Goal: Task Accomplishment & Management: Complete application form

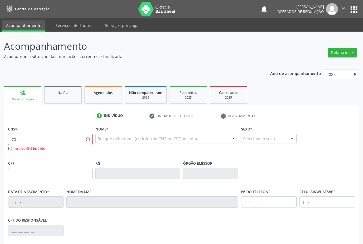
type input "7"
type input "700 4034 2749 1944"
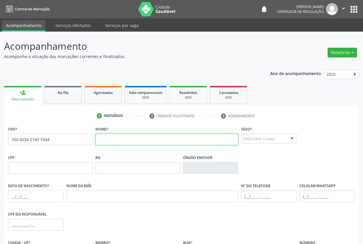
click at [100, 138] on input "text" at bounding box center [167, 140] width 143 height 12
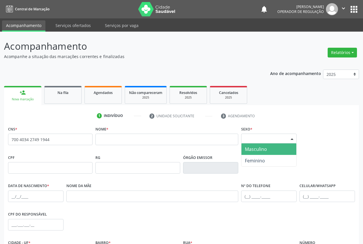
click at [269, 138] on div "Selecione o sexo" at bounding box center [269, 139] width 56 height 10
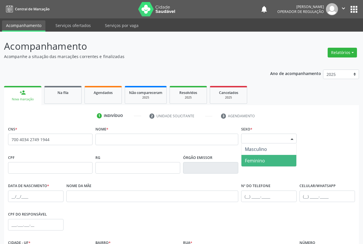
click at [260, 158] on span "Feminino" at bounding box center [255, 161] width 20 height 6
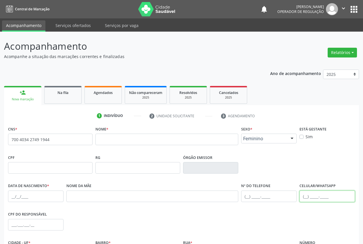
click at [308, 198] on input "text" at bounding box center [328, 197] width 56 height 12
type input "(74) 98853-7725"
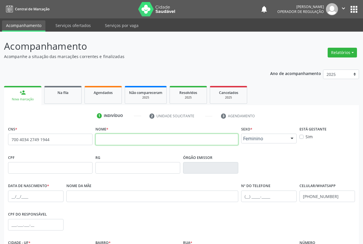
click at [116, 142] on input "text" at bounding box center [167, 140] width 143 height 12
type input "liliam souza mariano"
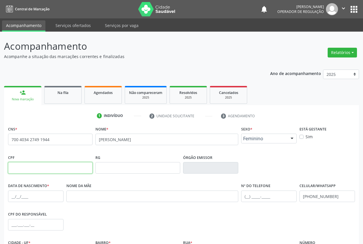
click at [36, 169] on input "text" at bounding box center [50, 168] width 85 height 12
type input "036.400.205-02"
click at [15, 195] on input "text" at bounding box center [36, 197] width 56 height 12
type input "28/11/1986"
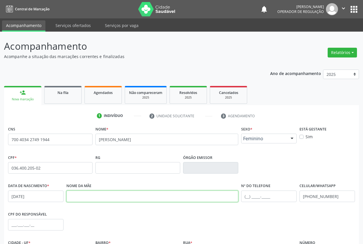
click at [88, 197] on input "text" at bounding box center [152, 197] width 172 height 12
type input "CLARICE DA SILVA SOUZA MARIANO"
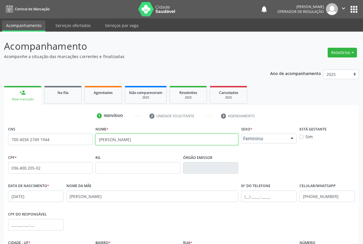
drag, startPoint x: 144, startPoint y: 137, endPoint x: 87, endPoint y: 131, distance: 56.6
click at [87, 131] on div "CNS 700 4034 2749 1944 none Nome * liliam souza mariano Sexo * Feminino Masculi…" at bounding box center [182, 139] width 350 height 28
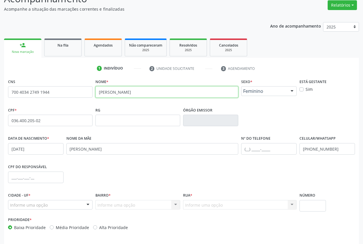
scroll to position [49, 0]
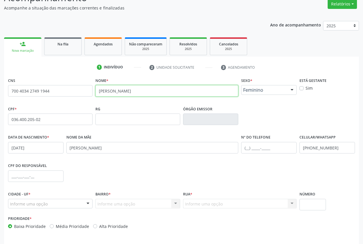
type input "LILIAM SOUZA MARIANO"
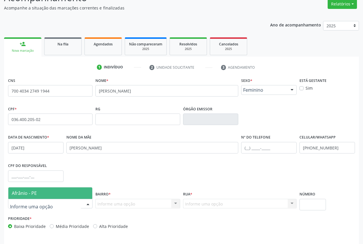
click at [58, 192] on span "Afrânio - PE" at bounding box center [50, 194] width 84 height 12
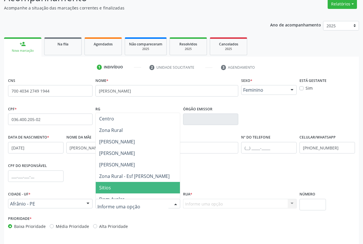
click at [112, 186] on span "Sitios" at bounding box center [138, 188] width 84 height 12
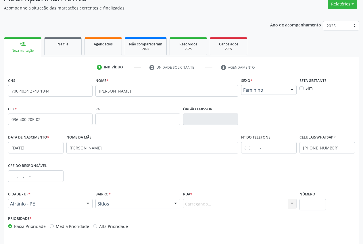
click at [112, 188] on div "CNS 700 4034 2749 1944 none Nome * LILIAM SOUZA MARIANO Sexo * Feminino Masculi…" at bounding box center [181, 154] width 347 height 157
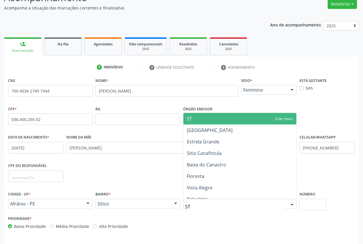
type input "S"
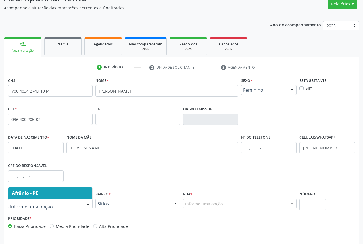
click at [88, 203] on div at bounding box center [88, 204] width 9 height 10
click at [33, 207] on input "text" at bounding box center [45, 207] width 71 height 12
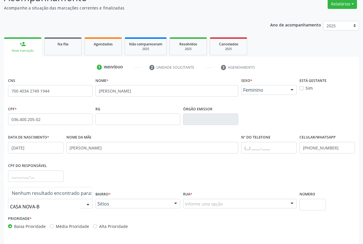
type input "CASA NOVA-BA"
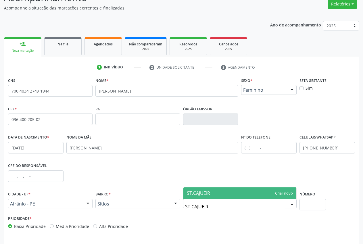
type input "ST.CAJUEIRO"
click at [280, 190] on span "ST.CAJUEIRO" at bounding box center [240, 194] width 113 height 12
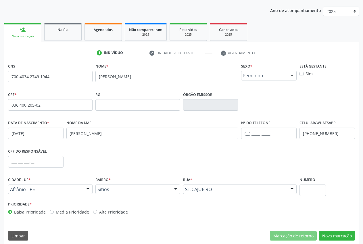
scroll to position [68, 0]
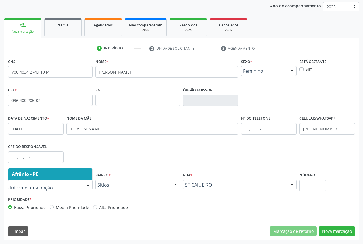
click at [33, 187] on input "text" at bounding box center [45, 188] width 71 height 12
click at [33, 188] on input "text" at bounding box center [45, 188] width 71 height 12
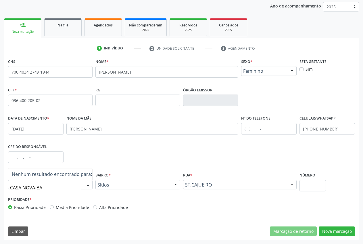
type input "CASA NOVA-BA"
click at [162, 165] on div "CPF do responsável" at bounding box center [182, 157] width 350 height 28
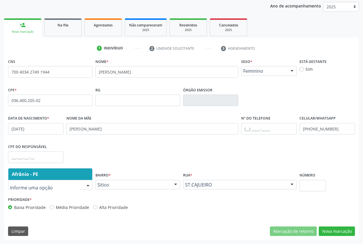
click at [43, 188] on input "text" at bounding box center [45, 188] width 71 height 12
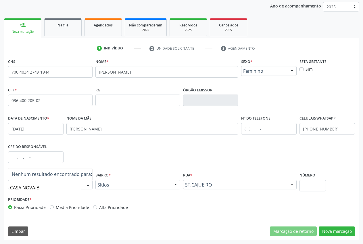
type input "CASA NOVA-BA"
click at [47, 188] on input "CASA NOVA-BA" at bounding box center [45, 188] width 71 height 12
click at [56, 188] on input "CASA NOVA-BA" at bounding box center [45, 188] width 71 height 12
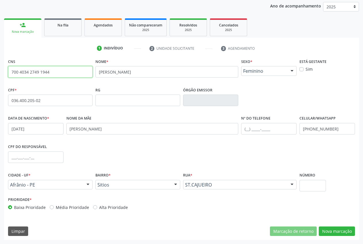
drag, startPoint x: 60, startPoint y: 74, endPoint x: 1, endPoint y: 68, distance: 60.1
click at [1, 68] on div "Acompanhamento Acompanhe a situação das marcações correntes e finalizadas Relat…" at bounding box center [181, 104] width 363 height 280
type input "700 4004 1012 7044"
drag, startPoint x: 62, startPoint y: 75, endPoint x: 8, endPoint y: 69, distance: 54.4
click at [8, 69] on input "700 4004 1012 7044" at bounding box center [50, 72] width 85 height 12
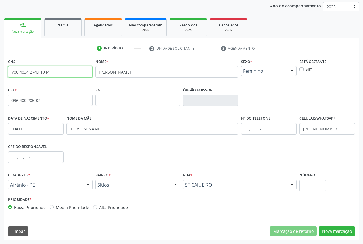
type input "700 4034 2749 1944"
click at [87, 185] on div at bounding box center [88, 185] width 9 height 10
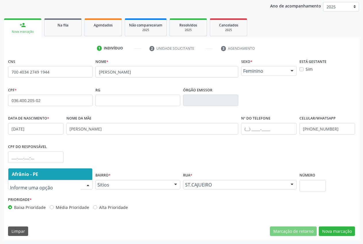
click at [51, 186] on input "text" at bounding box center [45, 188] width 71 height 12
click at [45, 186] on input "text" at bounding box center [45, 188] width 71 height 12
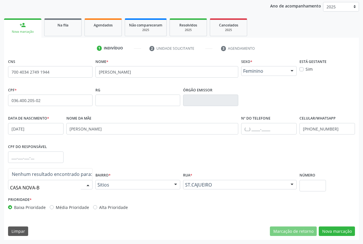
type input "CASA NOVA-BA"
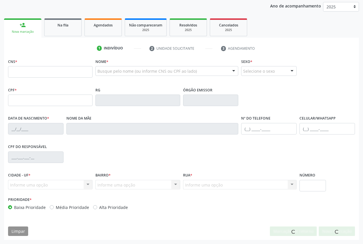
scroll to position [68, 0]
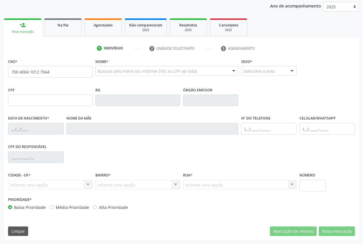
type input "700 4004 1012 7044"
type input "706.892.234-12"
type input "[DATE]"
type input "Vanessa Marques Alves"
type input "(87) 98127-0219"
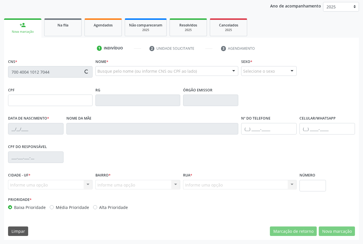
type input "125.346.504-59"
type input "3"
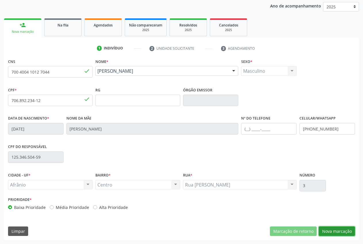
click at [348, 232] on button "Nova marcação" at bounding box center [337, 232] width 36 height 10
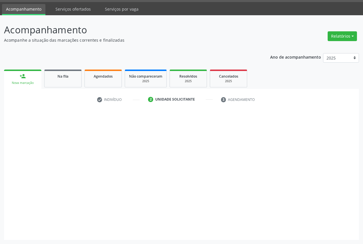
scroll to position [16, 0]
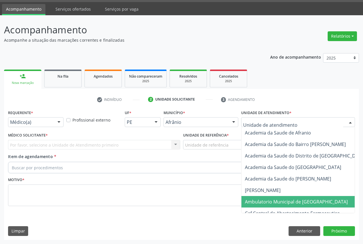
click at [283, 199] on span "Ambulatorio Municipal de [GEOGRAPHIC_DATA]" at bounding box center [296, 202] width 103 height 6
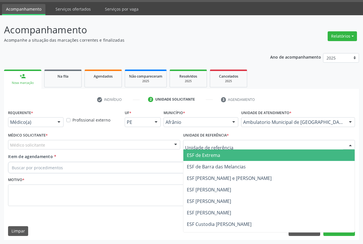
drag, startPoint x: 222, startPoint y: 157, endPoint x: 147, endPoint y: 155, distance: 74.8
click at [222, 157] on span "ESF de Extrema" at bounding box center [270, 156] width 172 height 12
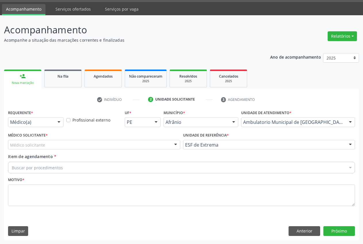
click at [84, 145] on div "Médico solicitante" at bounding box center [94, 145] width 172 height 10
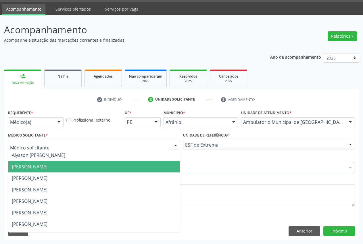
click at [67, 170] on span "Bruno Saraiva Bezerra Medrado" at bounding box center [94, 167] width 172 height 12
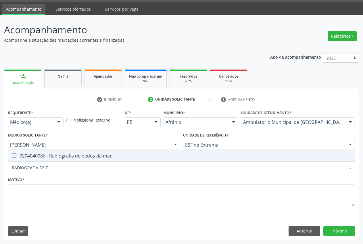
type input "RADIOGRAFIA DE DE"
click at [57, 155] on div "0204040086 - Radiografia de dedos da mao" at bounding box center [182, 156] width 340 height 5
checkbox mao "true"
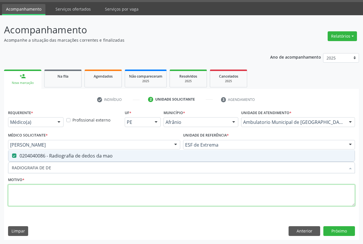
click at [44, 195] on textarea at bounding box center [181, 196] width 347 height 22
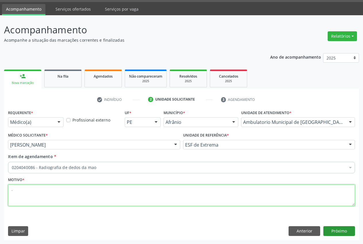
type textarea "."
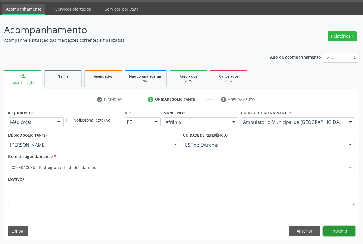
click at [347, 232] on button "Próximo" at bounding box center [340, 231] width 32 height 10
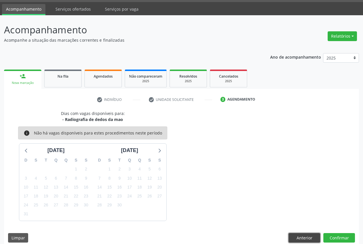
click at [302, 239] on button "Anterior" at bounding box center [305, 238] width 32 height 10
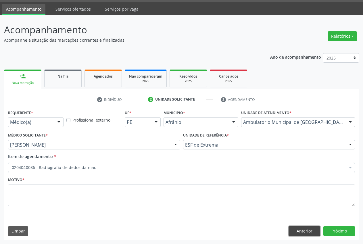
click at [304, 235] on button "Anterior" at bounding box center [305, 231] width 32 height 10
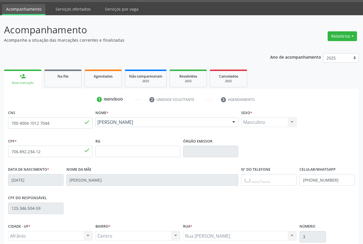
scroll to position [68, 0]
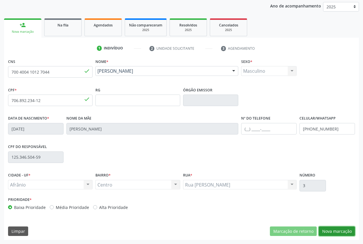
click at [351, 232] on button "Nova marcação" at bounding box center [337, 232] width 36 height 10
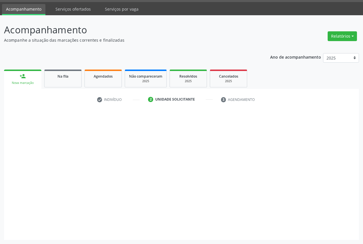
scroll to position [16, 0]
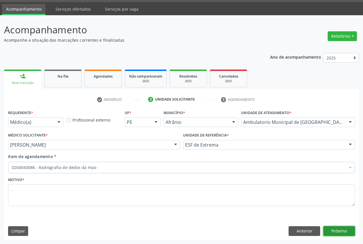
click at [334, 233] on button "Próximo" at bounding box center [340, 231] width 32 height 10
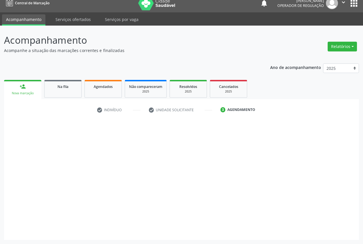
scroll to position [6, 0]
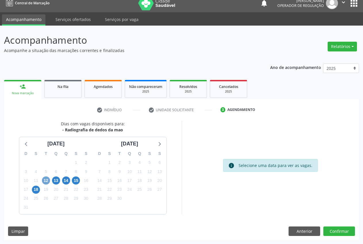
click at [45, 181] on span "12" at bounding box center [46, 181] width 8 height 8
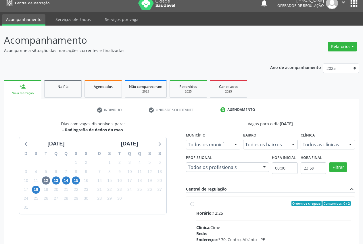
click at [227, 203] on div "Ordem de chegada Consumidos: 0 / 2" at bounding box center [274, 203] width 155 height 5
click at [194, 203] on input "Ordem de chegada Consumidos: 0 / 2 Horário: 12:25 Clínica: Cime Rede: -- Endere…" at bounding box center [192, 203] width 4 height 5
radio input "true"
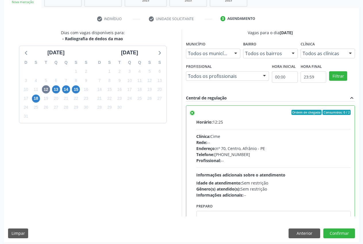
scroll to position [100, 0]
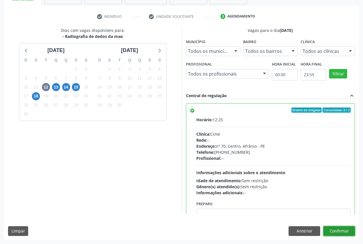
click at [345, 230] on button "Confirmar" at bounding box center [340, 231] width 32 height 10
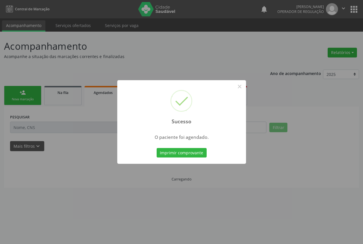
scroll to position [0, 0]
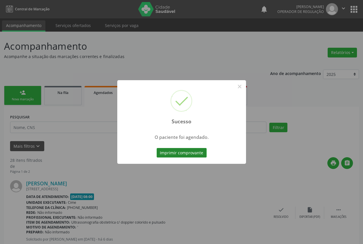
click at [192, 154] on button "Imprimir comprovante" at bounding box center [182, 153] width 50 height 10
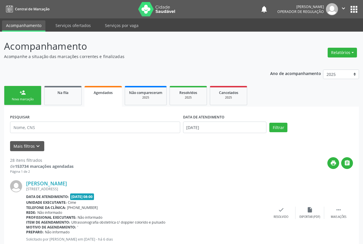
click at [19, 91] on div "Sucesso × O paciente foi agendado. Imprimir comprovante Cancel" at bounding box center [181, 122] width 363 height 244
click at [21, 98] on div "Sucesso × O paciente foi agendado. Imprimir comprovante Cancel" at bounding box center [181, 122] width 363 height 244
drag, startPoint x: 26, startPoint y: 92, endPoint x: 25, endPoint y: 95, distance: 3.2
click at [26, 94] on div "Sucesso × O paciente foi agendado. Imprimir comprovante Cancel" at bounding box center [181, 122] width 363 height 244
click at [25, 95] on div "Sucesso × O paciente foi agendado. Imprimir comprovante Cancel" at bounding box center [181, 122] width 363 height 244
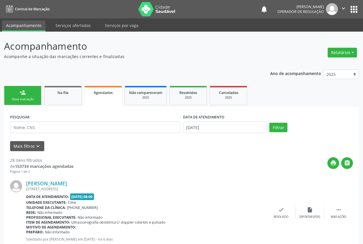
click at [21, 94] on div "Sucesso × O paciente foi agendado. Imprimir comprovante Cancel" at bounding box center [181, 122] width 363 height 244
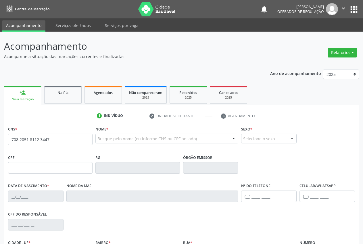
type input "708 2051 8112 3447"
type input "067.581.514-25"
type input "26/12/1986"
type input "Maria Ivonete da Silva"
type input "(87) 98859-2916"
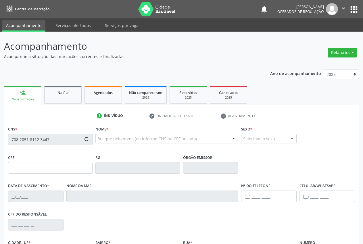
type input "165.679.786-00"
type input "75"
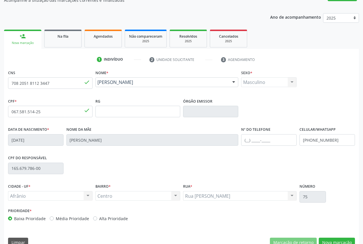
scroll to position [56, 0]
drag, startPoint x: 49, startPoint y: 86, endPoint x: 0, endPoint y: 85, distance: 49.2
click at [0, 85] on div "Acompanhamento Acompanhe a situação das marcações correntes e finalizadas Relat…" at bounding box center [181, 116] width 363 height 280
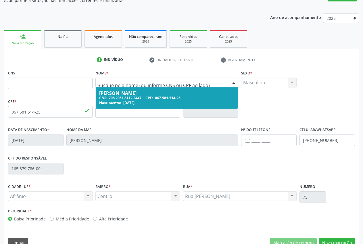
drag, startPoint x: 170, startPoint y: 83, endPoint x: 106, endPoint y: 80, distance: 63.4
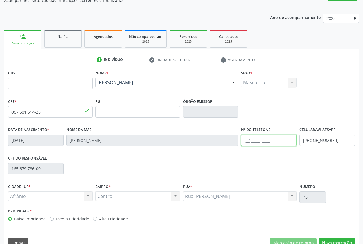
click at [254, 141] on input "text" at bounding box center [269, 141] width 56 height 12
click at [202, 197] on div "Rua Floriano Peixoto Rua Floriano Peixoto Nenhum resultado encontrado para: " "…" at bounding box center [240, 197] width 114 height 10
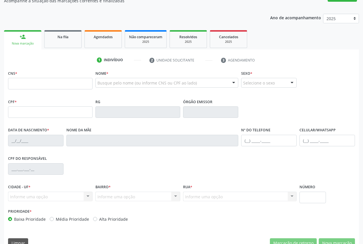
scroll to position [56, 0]
click at [32, 85] on input "text" at bounding box center [50, 84] width 85 height 12
